Goal: Find specific page/section

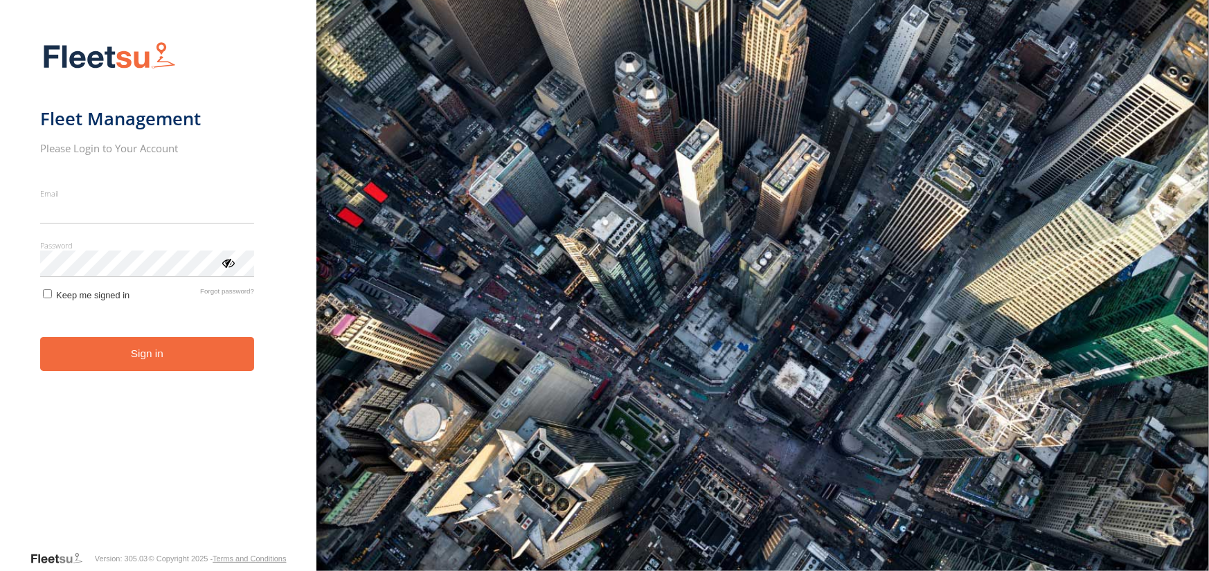
type input "**********"
click at [172, 366] on button "Sign in" at bounding box center [147, 354] width 214 height 34
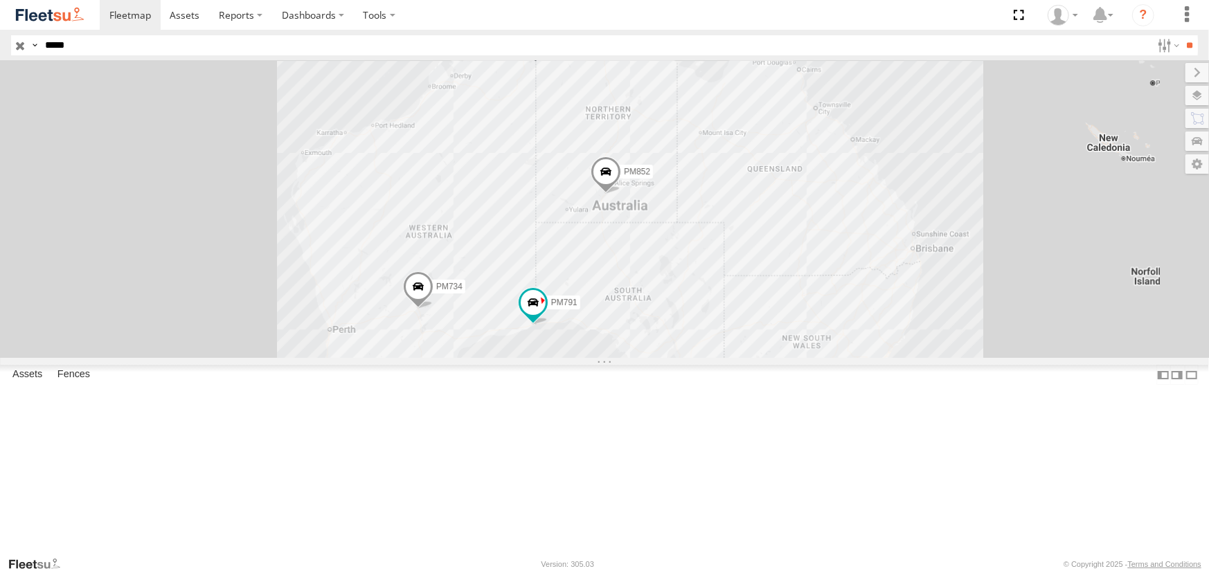
type input "*****"
click at [1182, 35] on input "**" at bounding box center [1190, 45] width 16 height 20
